Goal: Communication & Community: Connect with others

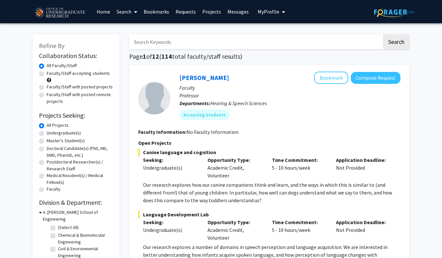
click at [179, 45] on input "Search Keywords" at bounding box center [255, 41] width 253 height 15
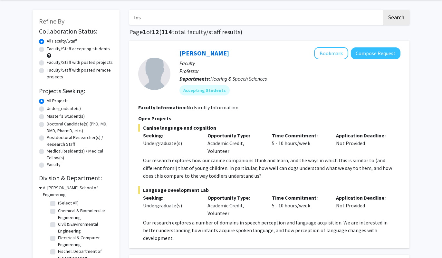
scroll to position [24, 0]
type input "losert"
click at [383, 10] on button "Search" at bounding box center [396, 17] width 26 height 15
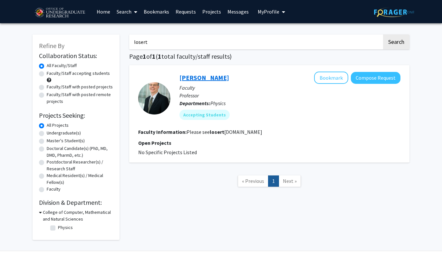
click at [197, 77] on link "[PERSON_NAME]" at bounding box center [204, 77] width 50 height 8
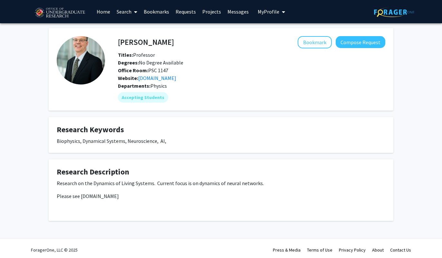
click at [187, 11] on link "Requests" at bounding box center [185, 11] width 27 height 23
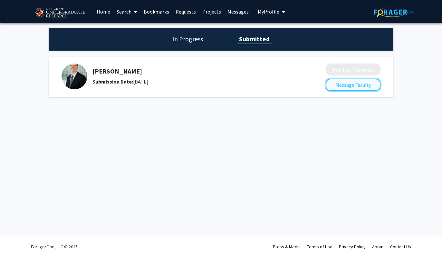
click at [341, 87] on button "Message Faculty" at bounding box center [352, 85] width 55 height 12
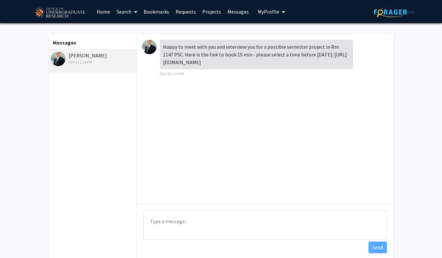
click at [184, 225] on textarea "Type a message" at bounding box center [264, 224] width 243 height 29
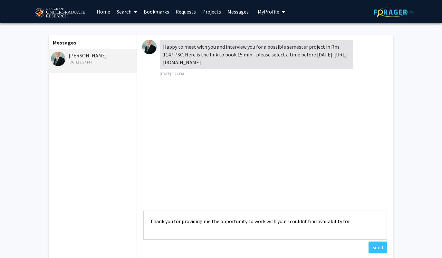
click at [314, 220] on textarea "Thank you for providing me the opportunity to work with you! I couldnt find ava…" at bounding box center [264, 224] width 243 height 29
click at [361, 222] on textarea "Thank you for providing me the opportunity to work with you! I couldn't find mu…" at bounding box center [264, 224] width 243 height 29
click at [161, 229] on textarea "Thank you for providing me the opportunity to work with you! I couldn't find mu…" at bounding box center [264, 224] width 243 height 29
click at [256, 230] on textarea "Thank you for providing me the opportunity to work with you! I couldn't find mu…" at bounding box center [264, 224] width 243 height 29
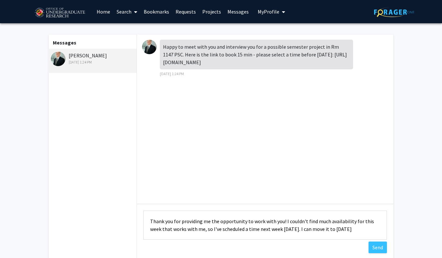
drag, startPoint x: 354, startPoint y: 229, endPoint x: 309, endPoint y: 230, distance: 44.4
click at [309, 230] on textarea "Thank you for providing me the opportunity to work with you! I couldn't find mu…" at bounding box center [264, 224] width 243 height 29
drag, startPoint x: 334, startPoint y: 229, endPoint x: 328, endPoint y: 229, distance: 5.5
click at [328, 229] on textarea "Thank you for providing me the opportunity to work with you! I couldn't find mu…" at bounding box center [264, 224] width 243 height 29
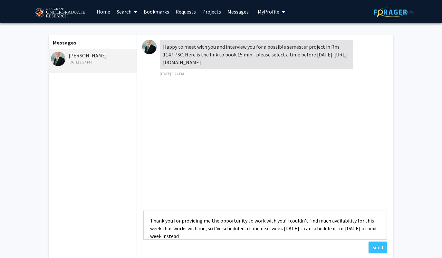
scroll to position [8, 0]
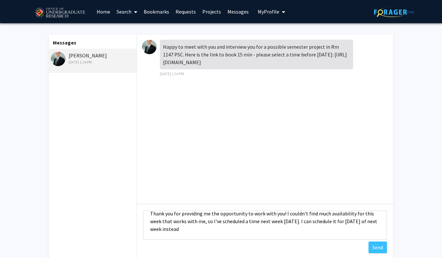
drag, startPoint x: 297, startPoint y: 228, endPoint x: 323, endPoint y: 241, distance: 28.8
click at [323, 239] on textarea "Thank you for providing me the opportunity to work with you! I couldn't find mu…" at bounding box center [264, 224] width 243 height 29
click at [300, 227] on textarea "Thank you for providing me the opportunity to work with you! I couldn't find mu…" at bounding box center [264, 224] width 243 height 29
drag, startPoint x: 297, startPoint y: 220, endPoint x: 318, endPoint y: 240, distance: 28.9
click at [318, 239] on textarea "Thank you for providing me the opportunity to work with you! I couldn't find mu…" at bounding box center [264, 224] width 243 height 29
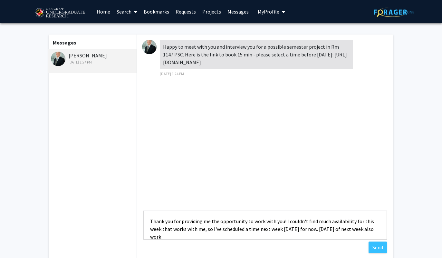
scroll to position [1, 0]
drag, startPoint x: 320, startPoint y: 55, endPoint x: 325, endPoint y: 64, distance: 9.9
click at [325, 64] on div "Happy to meet with you and interview you for a possible semester project in Rm …" at bounding box center [256, 55] width 193 height 30
drag, startPoint x: 319, startPoint y: 54, endPoint x: 327, endPoint y: 66, distance: 14.6
click at [327, 66] on div "Happy to meet with you and interview you for a possible semester project in Rm …" at bounding box center [256, 55] width 193 height 30
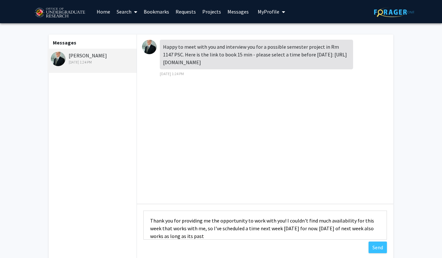
copy div "[URL][DOMAIN_NAME]"
click at [237, 233] on textarea "Thank you for providing me the opportunity to work with you! I couldn't find mu…" at bounding box center [264, 224] width 243 height 29
click at [362, 230] on textarea "Thank you for providing me the opportunity to work with you! I couldn't find mu…" at bounding box center [264, 224] width 243 height 29
click at [163, 237] on textarea "Thank you for providing me the opportunity to work with you! I couldn't find mu…" at bounding box center [264, 224] width 243 height 29
click at [249, 237] on textarea "Thank you for providing me the opportunity to work with you! I couldn't find mu…" at bounding box center [264, 224] width 243 height 29
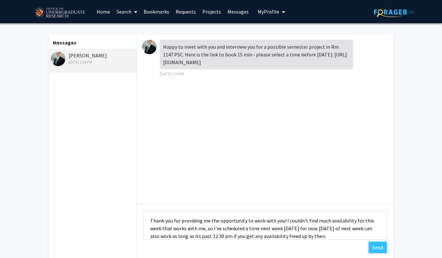
click at [320, 237] on textarea "Thank you for providing me the opportunity to work with you! I couldn't find mu…" at bounding box center [264, 224] width 243 height 29
click at [246, 229] on textarea "Thank you for providing me the opportunity to work with you! I couldn't find mu…" at bounding box center [264, 224] width 243 height 29
click at [345, 237] on textarea "Thank you for providing me the opportunity to work with you! I couldn't find mu…" at bounding box center [264, 224] width 243 height 29
drag, startPoint x: 191, startPoint y: 229, endPoint x: 173, endPoint y: 229, distance: 18.0
click at [173, 229] on textarea "Thank you for providing me the opportunity to work with you! I couldn't find mu…" at bounding box center [264, 224] width 243 height 29
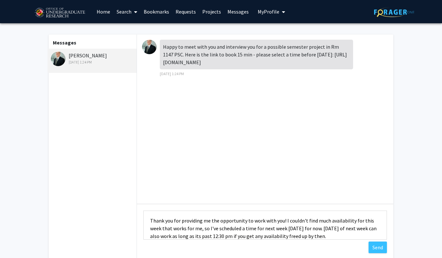
click at [344, 234] on textarea "Thank you for providing me the opportunity to work with you! I couldn't find mu…" at bounding box center [264, 224] width 243 height 29
drag, startPoint x: 221, startPoint y: 236, endPoint x: 212, endPoint y: 237, distance: 8.4
click at [212, 237] on textarea "Thank you for providing me the opportunity to work with you! I couldn't find mu…" at bounding box center [264, 224] width 243 height 29
click at [325, 235] on textarea "Thank you for providing me the opportunity to work with you! I couldn't find mu…" at bounding box center [264, 224] width 243 height 29
drag, startPoint x: 281, startPoint y: 221, endPoint x: 210, endPoint y: 222, distance: 71.2
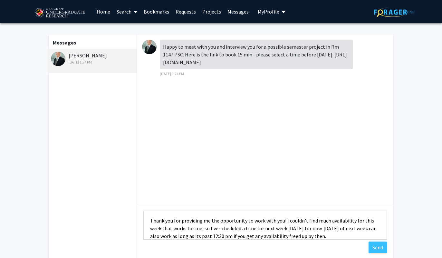
click at [210, 222] on textarea "Thank you for providing me the opportunity to work with you! I couldn't find mu…" at bounding box center [264, 224] width 243 height 29
click at [300, 234] on textarea "Thank you for providing me the chance to meet! I couldn't find much availabilit…" at bounding box center [264, 224] width 243 height 29
click at [217, 227] on textarea "Thank you for providing me the chance to meet! I couldn't find much availabilit…" at bounding box center [264, 224] width 243 height 29
click at [297, 236] on textarea "Thank you for providing me the chance to meet! I couldn't find much availabilit…" at bounding box center [264, 224] width 243 height 29
click at [203, 236] on textarea "Thank you for providing me the chance to meet! I couldn't find much availabilit…" at bounding box center [264, 224] width 243 height 29
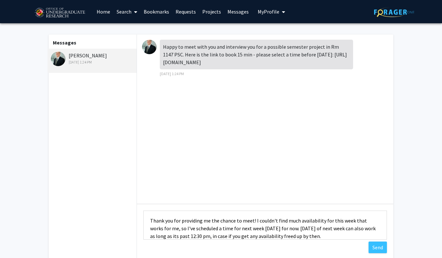
click at [259, 237] on textarea "Thank you for providing me the chance to meet! I couldn't find much availabilit…" at bounding box center [264, 224] width 243 height 29
click at [317, 236] on textarea "Thank you for providing me the chance to meet! I couldn't find much availabilit…" at bounding box center [264, 224] width 243 height 29
type textarea "Thank you for providing me the chance to meet! I couldn't find much availabilit…"
click at [376, 244] on button "Send" at bounding box center [377, 247] width 18 height 12
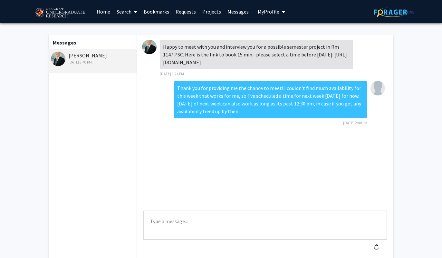
scroll to position [0, 0]
click at [103, 12] on link "Home" at bounding box center [103, 11] width 20 height 23
